Goal: Check status: Check status

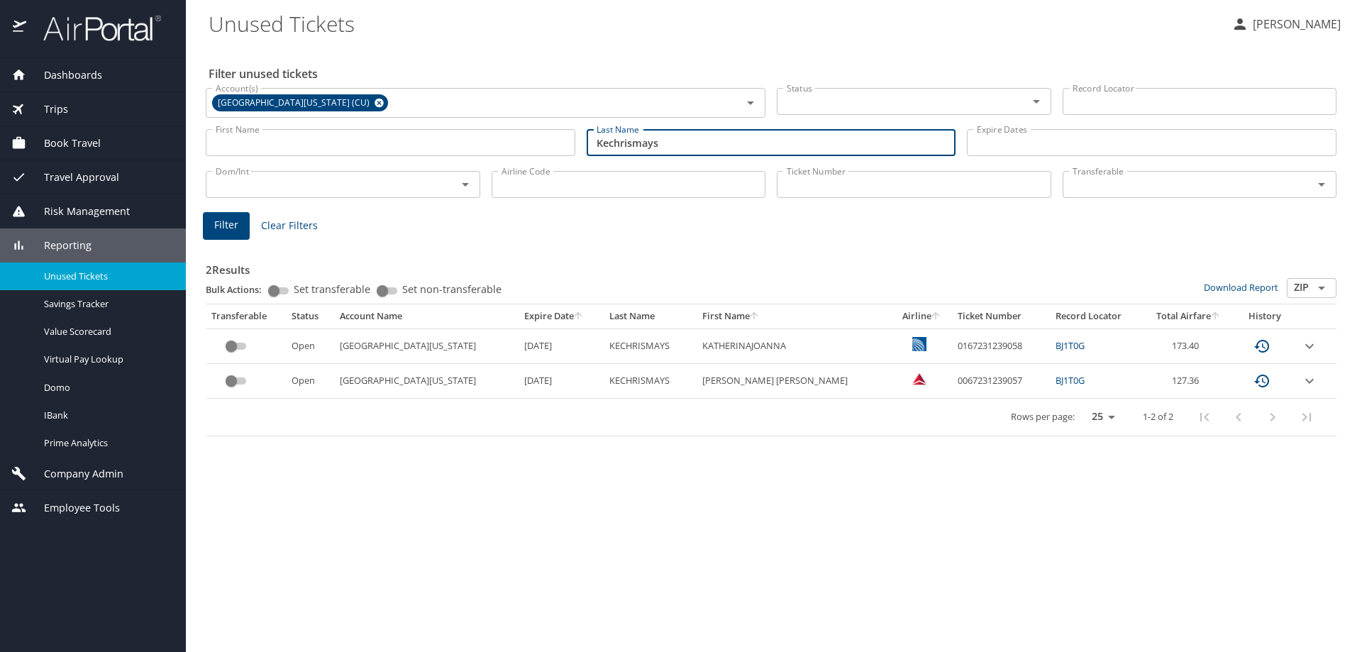
drag, startPoint x: 683, startPoint y: 143, endPoint x: 571, endPoint y: 138, distance: 113.0
click at [571, 138] on div "First Name First Name Last Name Kechrismays Last Name Expire Dates Expire Dates" at bounding box center [771, 143] width 1142 height 50
type input "Elewosi"
click at [233, 216] on span "Filter" at bounding box center [226, 225] width 24 height 18
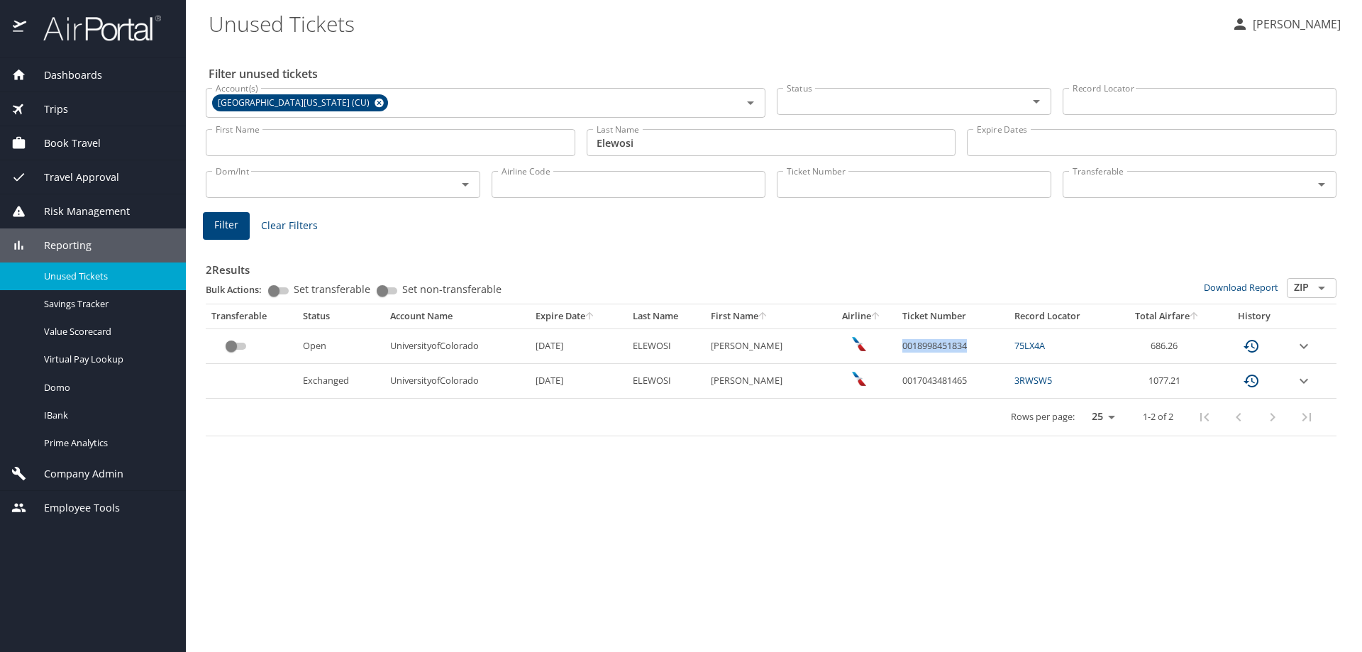
drag, startPoint x: 967, startPoint y: 349, endPoint x: 891, endPoint y: 344, distance: 75.4
click at [897, 344] on td "0018998451834" at bounding box center [953, 346] width 112 height 35
copy td "0018998451834"
click at [954, 267] on h3 "2 Results" at bounding box center [771, 265] width 1131 height 25
drag, startPoint x: 962, startPoint y: 346, endPoint x: 893, endPoint y: 346, distance: 68.8
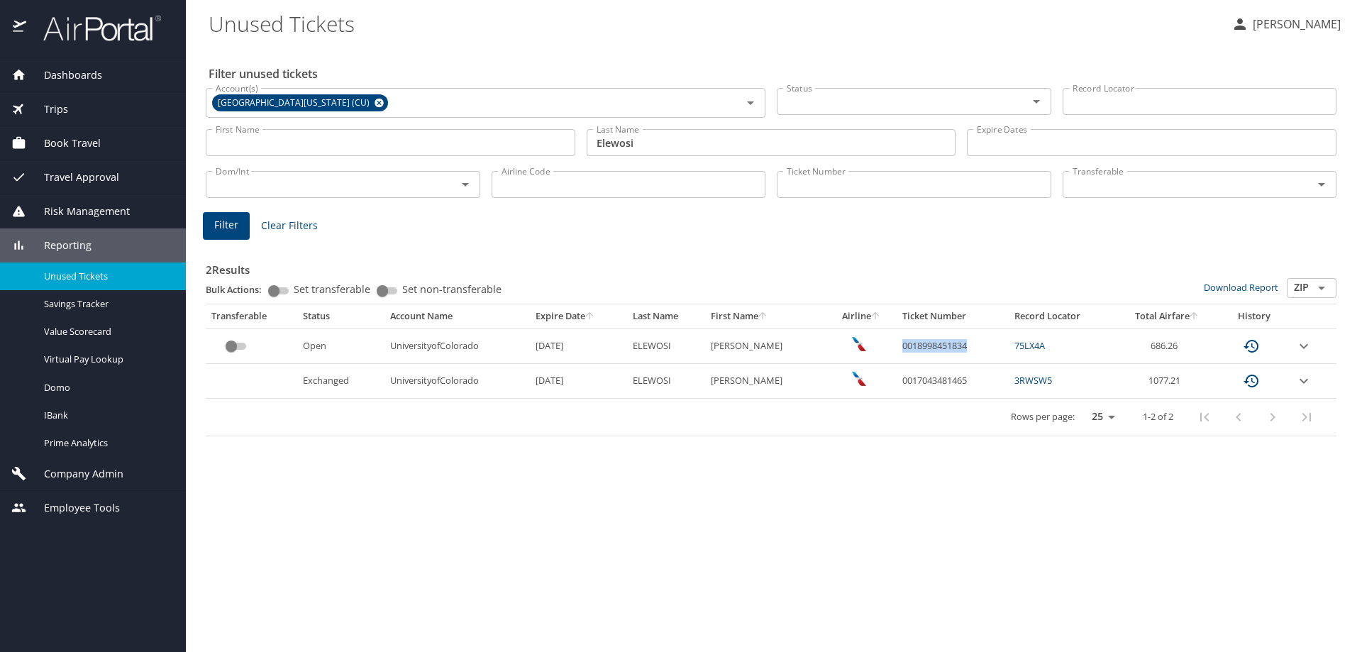
click at [897, 346] on td "0018998451834" at bounding box center [953, 346] width 112 height 35
copy td "0018998451834"
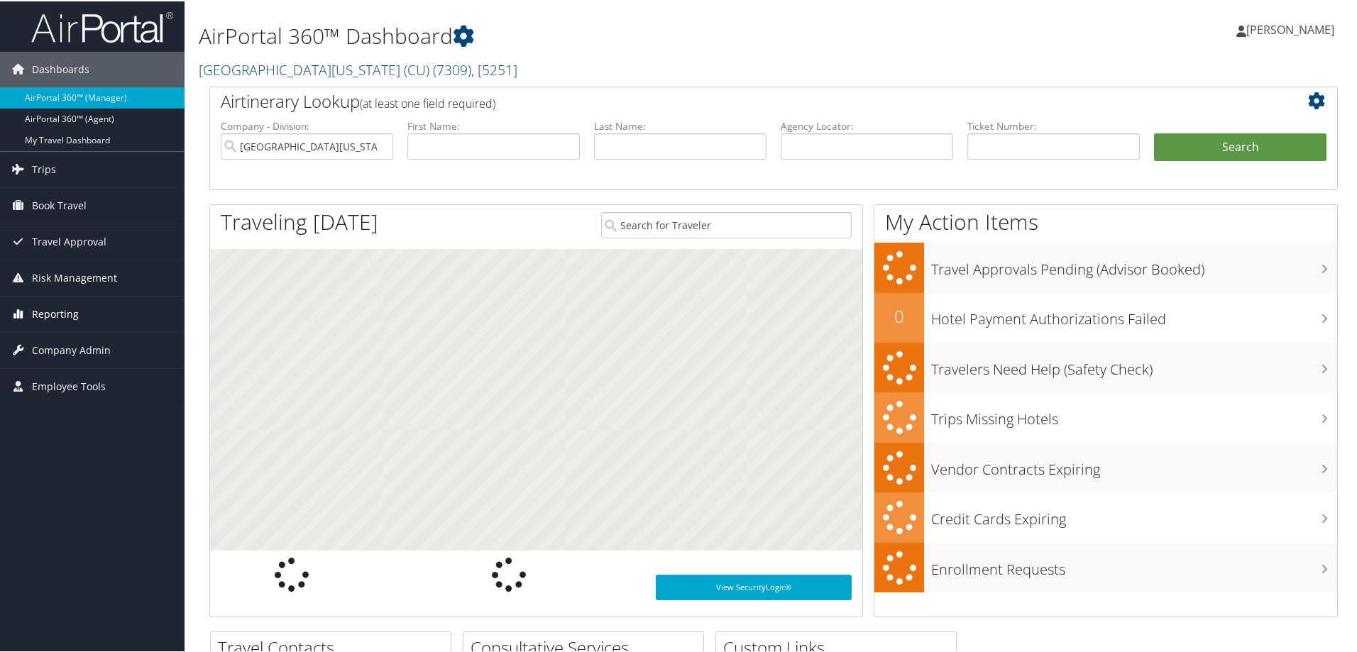
click at [50, 312] on span "Reporting" at bounding box center [55, 312] width 47 height 35
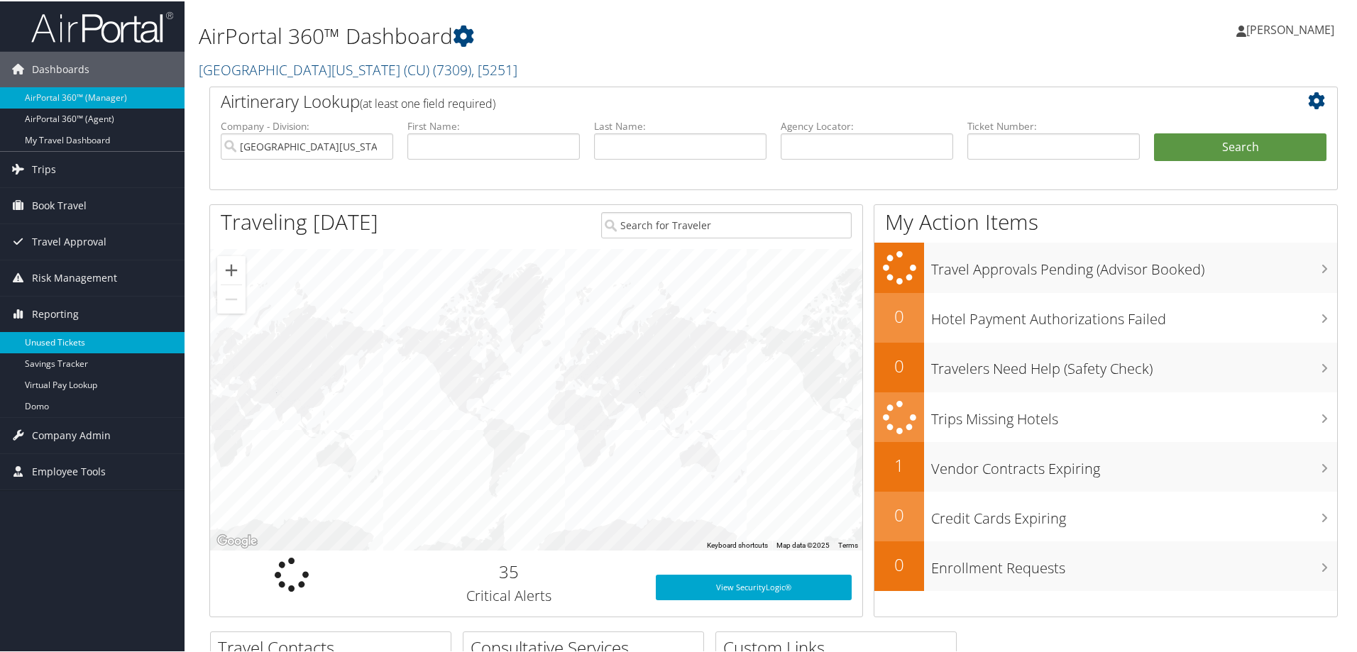
click at [66, 336] on link "Unused Tickets" at bounding box center [92, 341] width 185 height 21
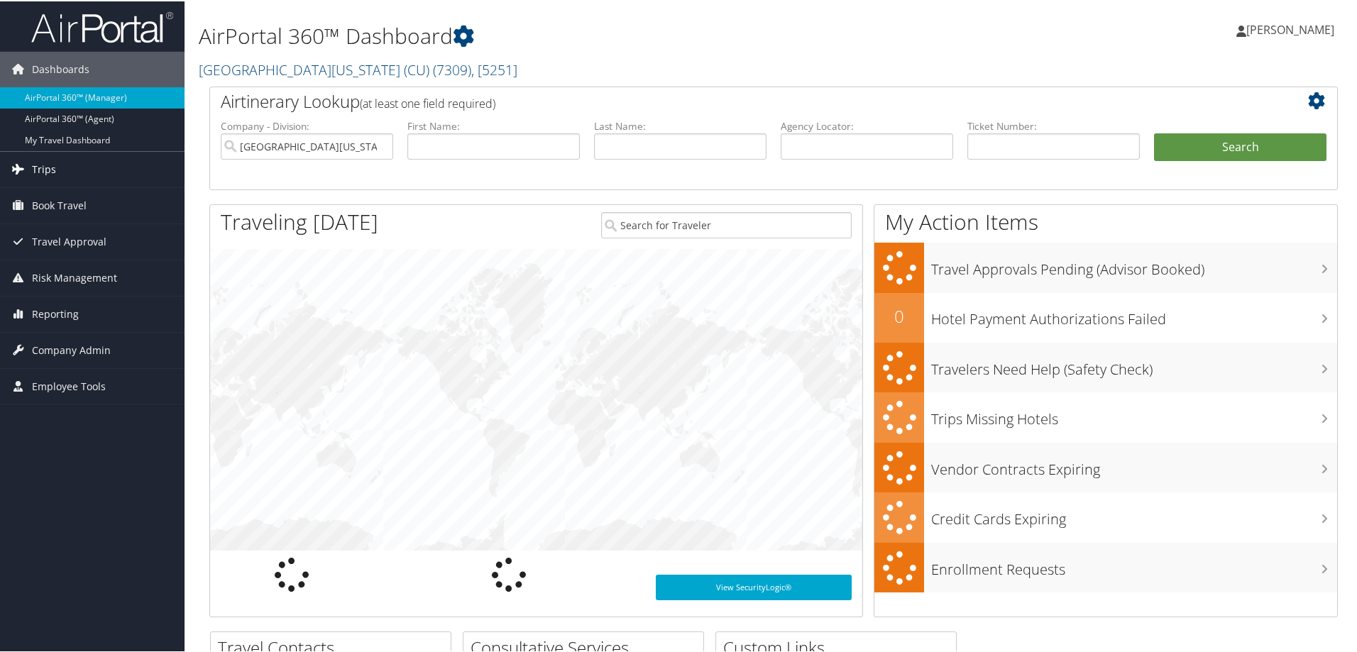
click at [35, 170] on span "Trips" at bounding box center [44, 167] width 24 height 35
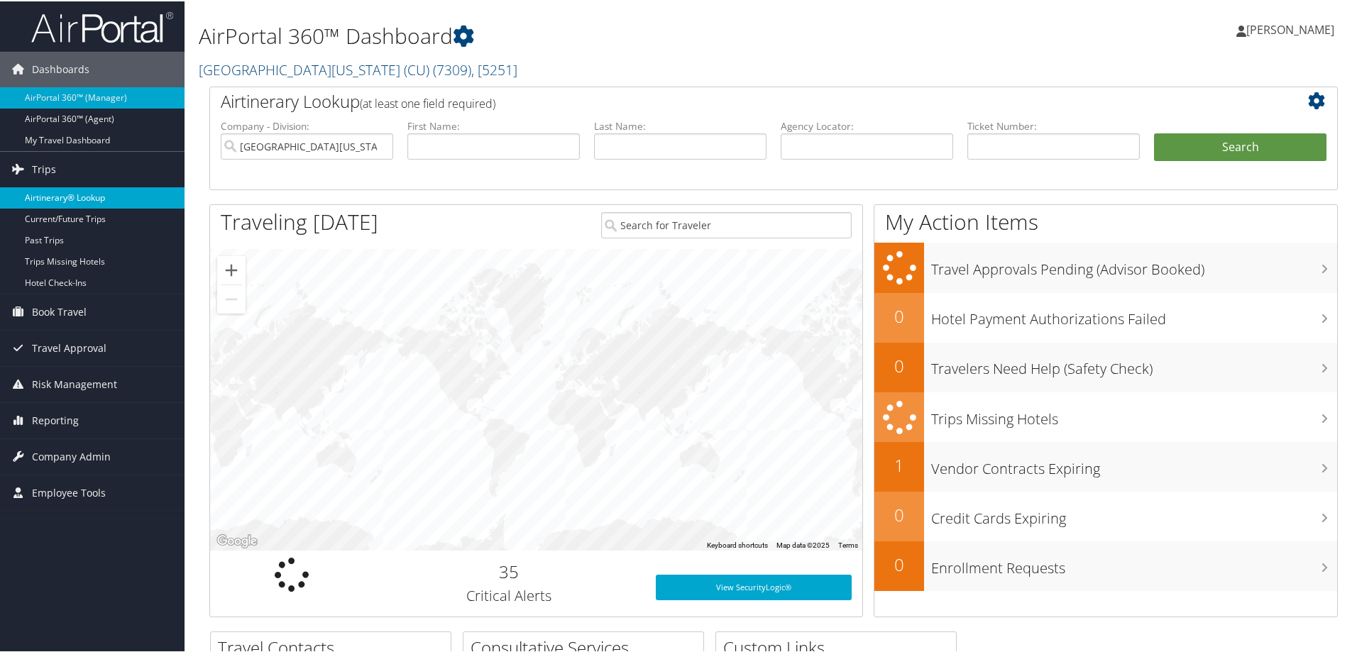
click at [52, 200] on link "Airtinerary® Lookup" at bounding box center [92, 196] width 185 height 21
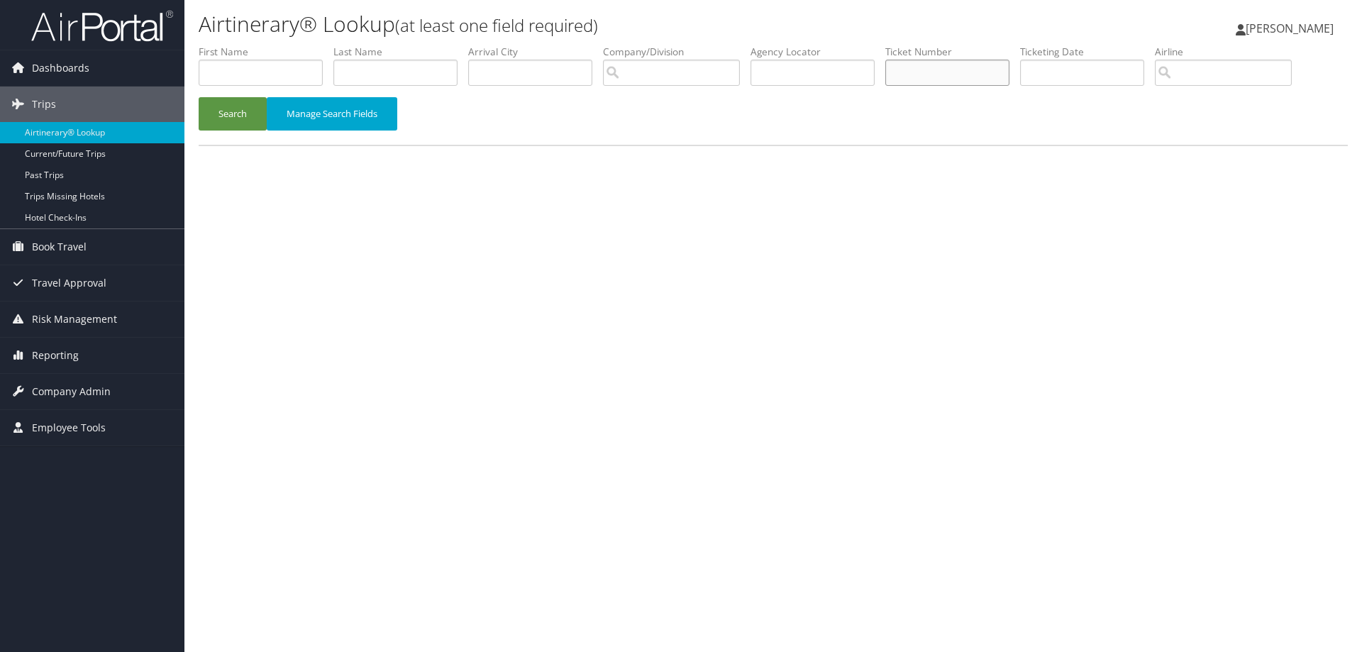
click at [927, 72] on input "text" at bounding box center [948, 73] width 124 height 26
paste input "0018998451834"
type input "0018998451834"
click at [232, 106] on button "Search" at bounding box center [233, 113] width 68 height 33
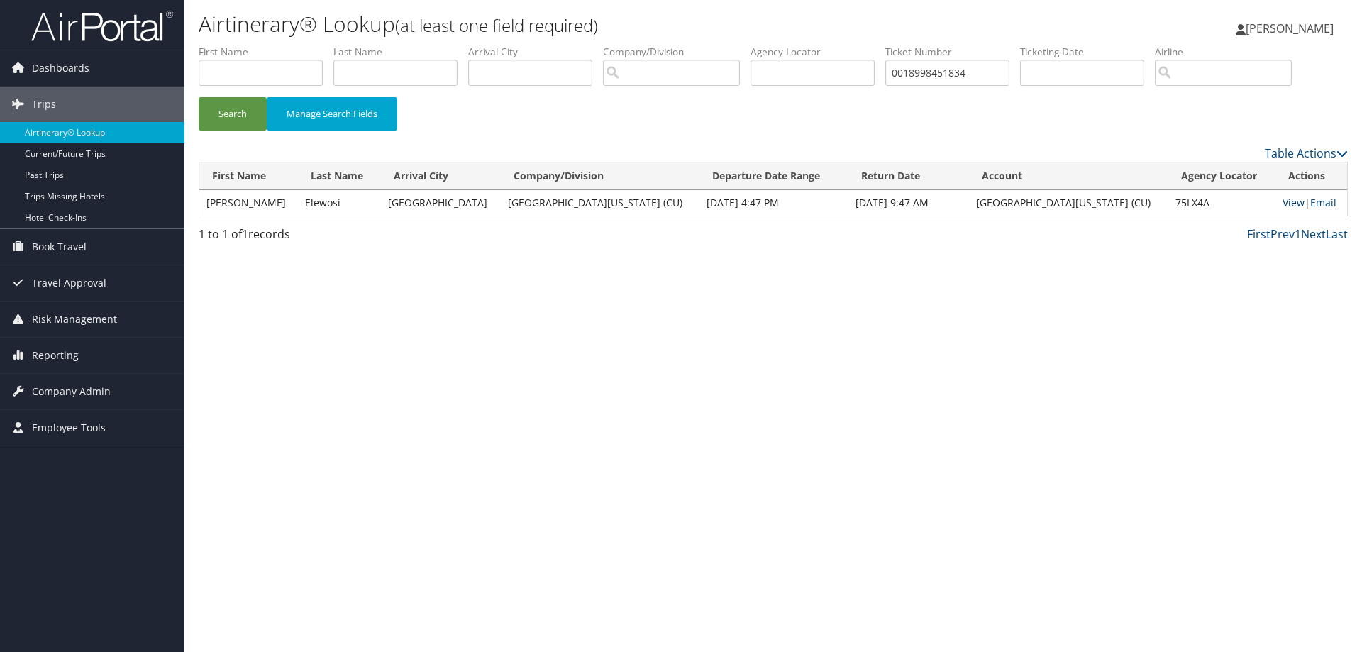
click at [1283, 199] on link "View" at bounding box center [1294, 202] width 22 height 13
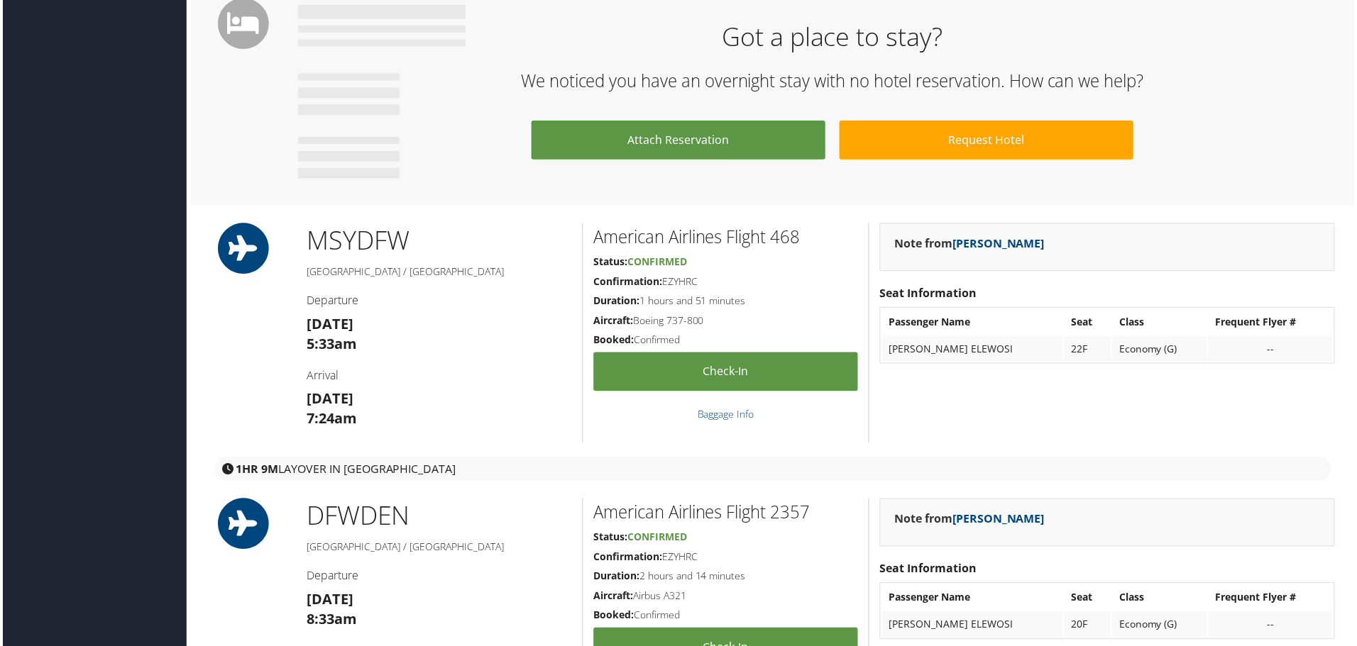
scroll to position [887, 0]
